Goal: Task Accomplishment & Management: Manage account settings

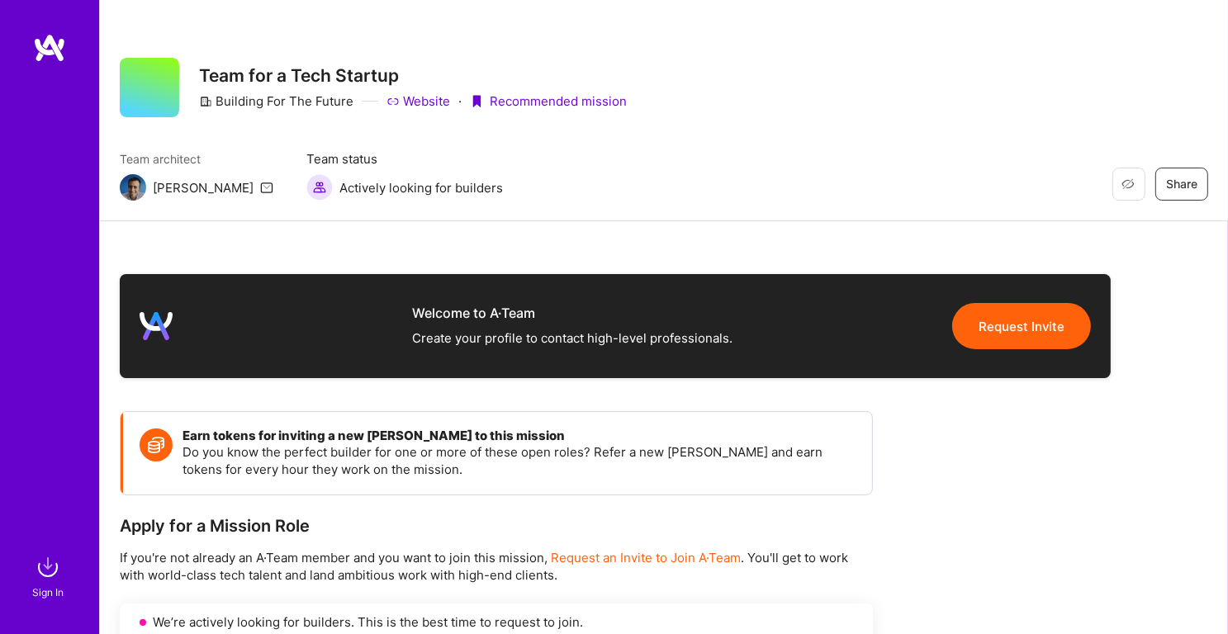
click at [47, 568] on img at bounding box center [47, 567] width 33 height 33
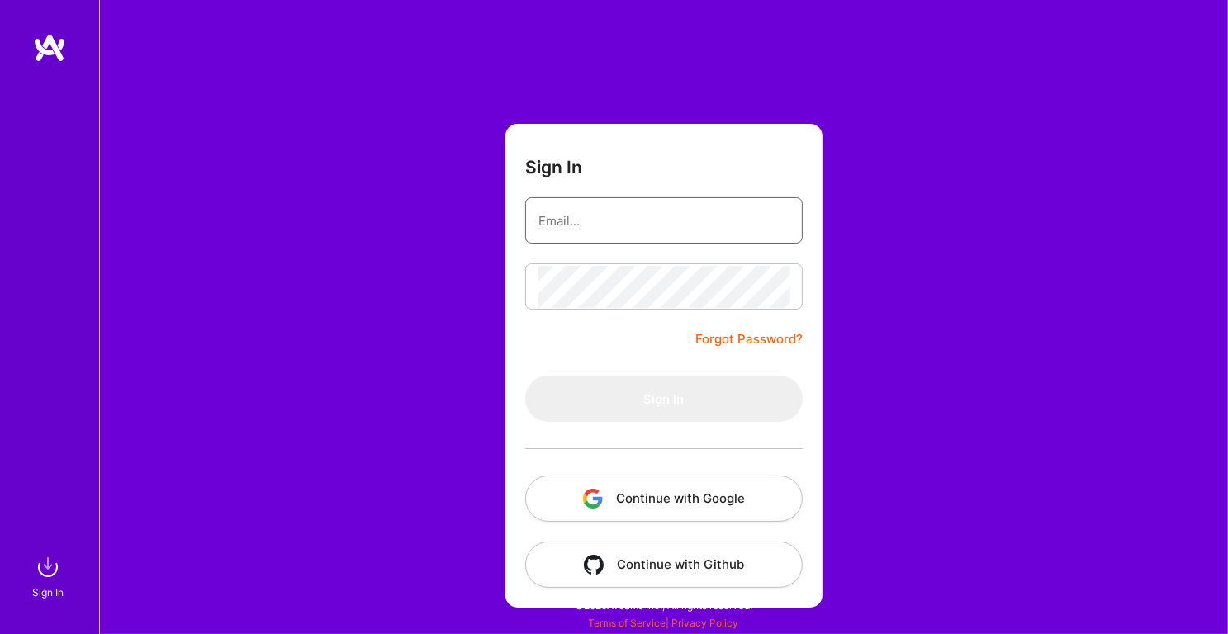
click at [591, 220] on input "email" at bounding box center [663, 221] width 251 height 42
type input "[EMAIL_ADDRESS][DOMAIN_NAME]"
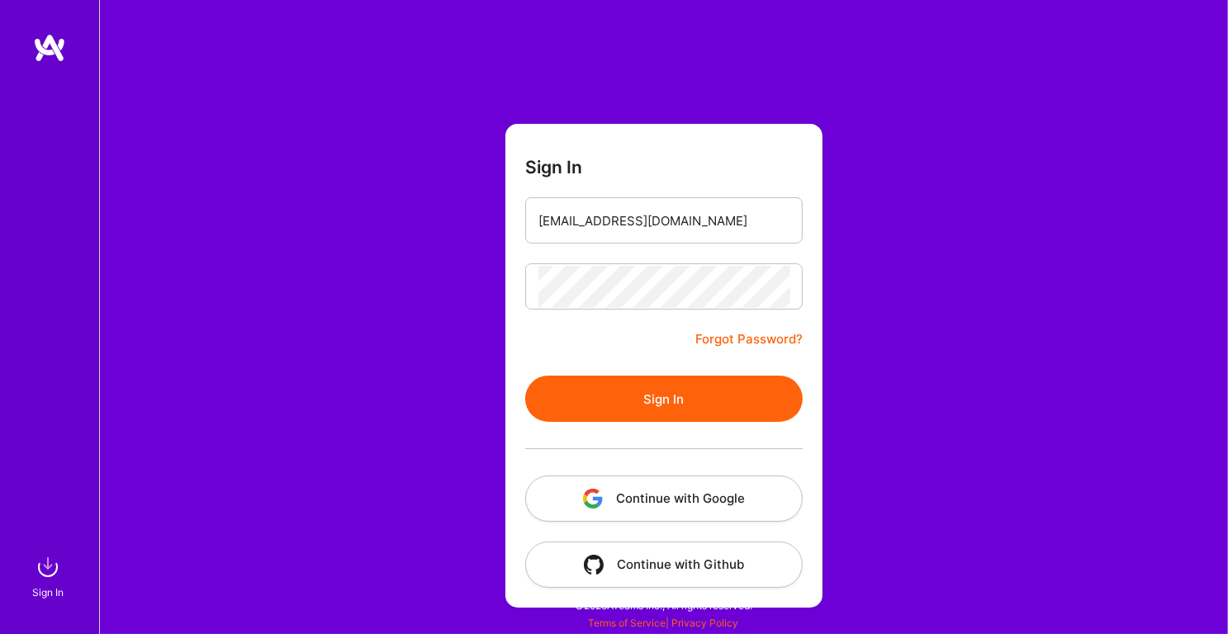
click at [601, 387] on button "Sign In" at bounding box center [663, 399] width 277 height 46
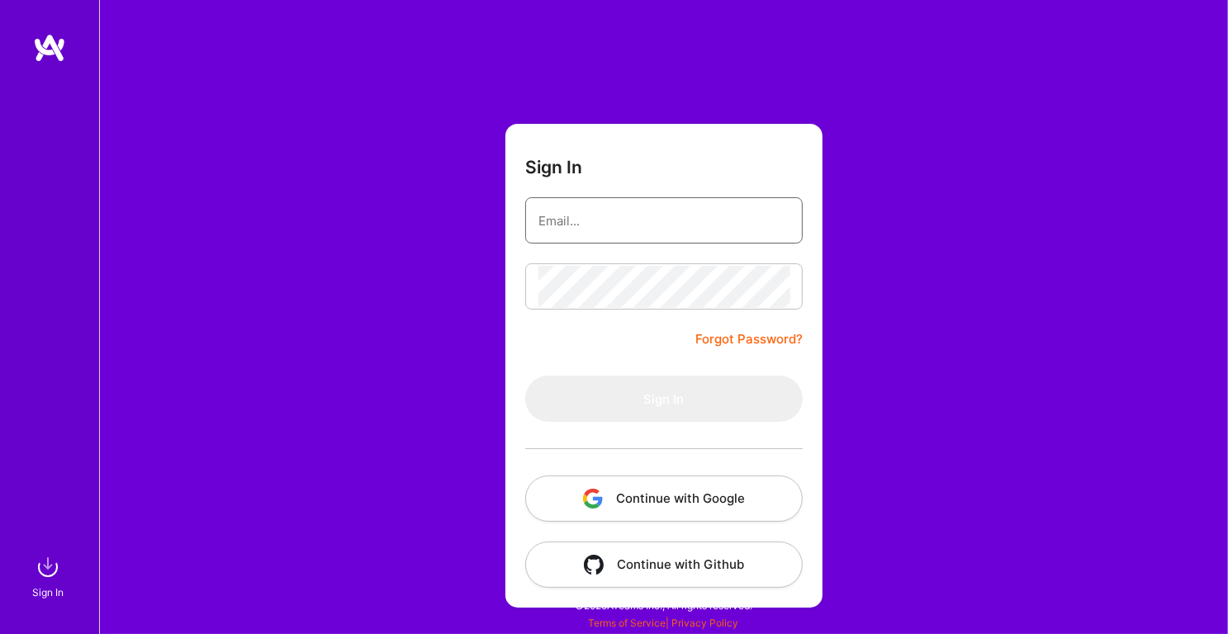
click at [646, 223] on input "email" at bounding box center [663, 221] width 251 height 42
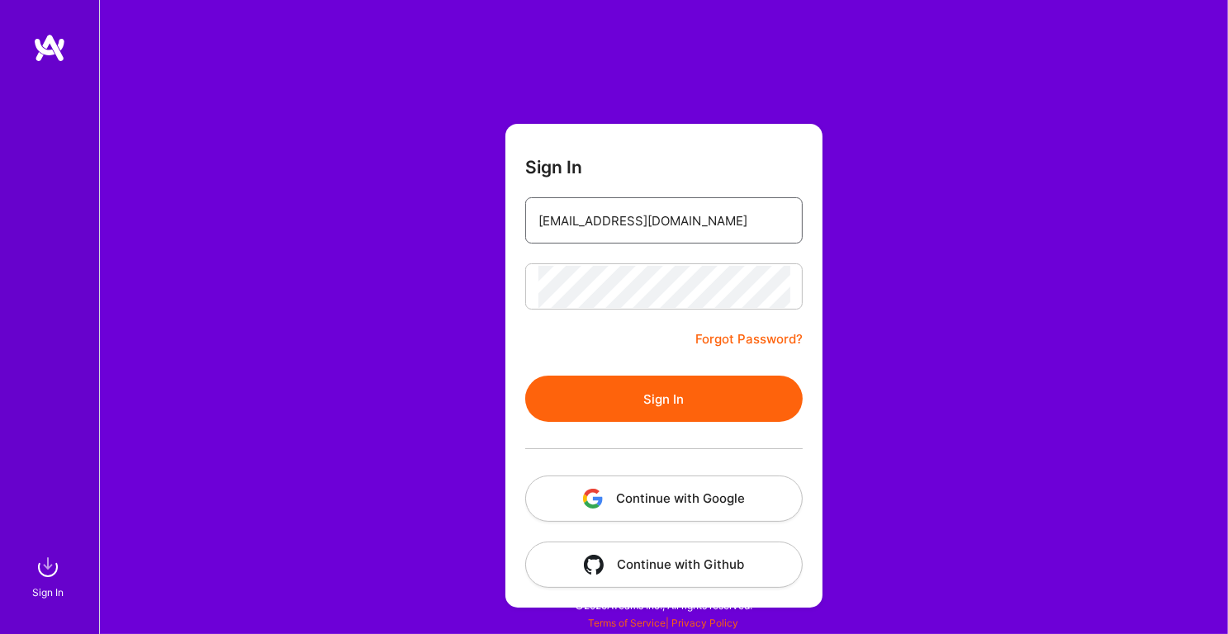
type input "[EMAIL_ADDRESS][DOMAIN_NAME]"
click at [627, 372] on form "Sign In [EMAIL_ADDRESS][DOMAIN_NAME] Forgot Password? Sign In Continue with Goo…" at bounding box center [663, 366] width 317 height 484
click at [645, 407] on button "Sign In" at bounding box center [663, 399] width 277 height 46
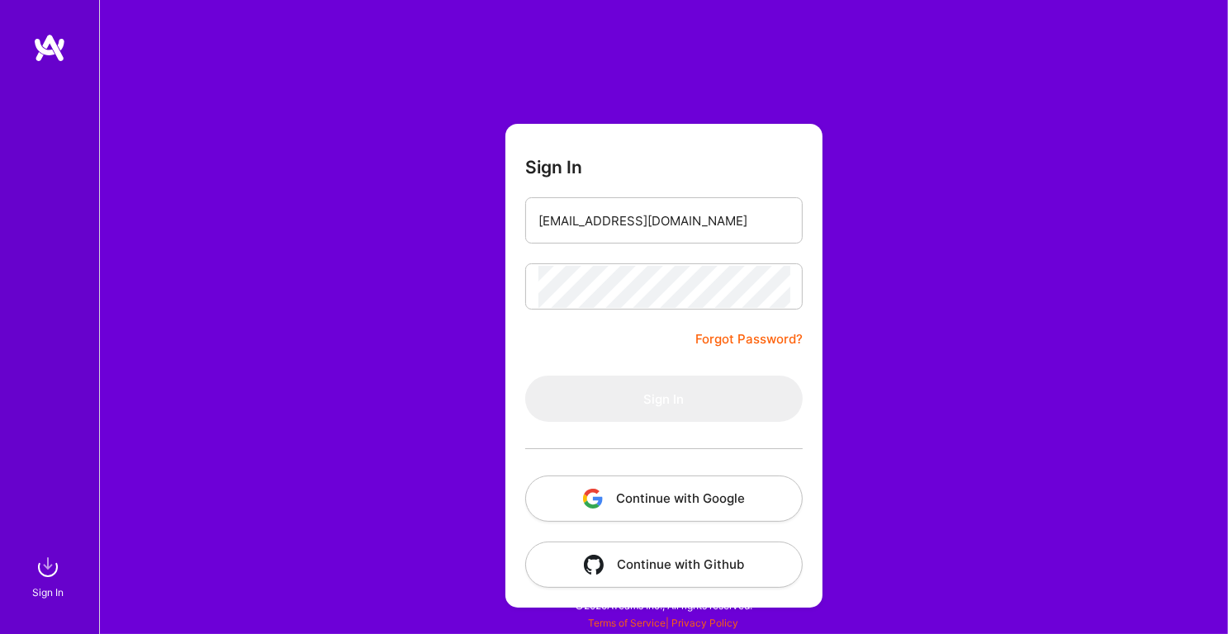
type input "[EMAIL_ADDRESS][DOMAIN_NAME]"
